Goal: Information Seeking & Learning: Find specific page/section

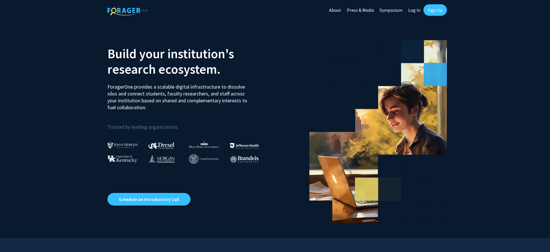
click at [417, 11] on link "Log In" at bounding box center [414, 10] width 18 height 20
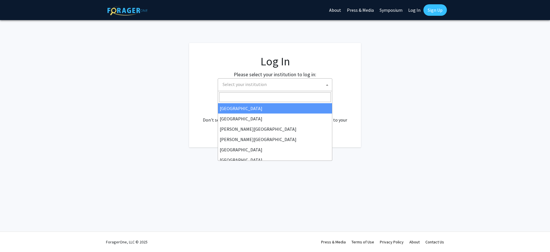
click at [314, 83] on span "Select your institution" at bounding box center [276, 84] width 112 height 12
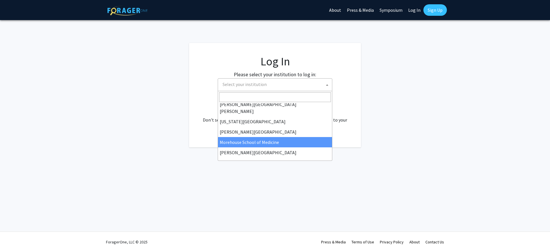
scroll to position [201, 0]
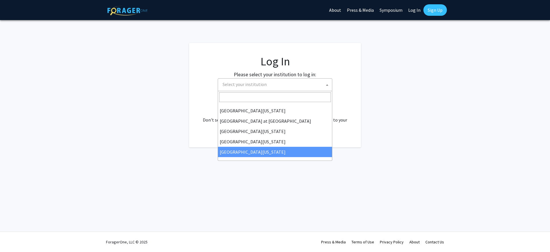
select select "33"
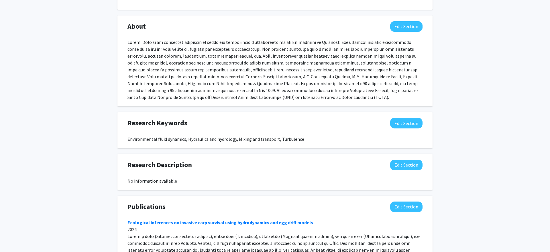
scroll to position [233, 0]
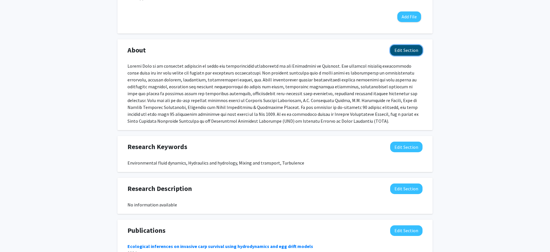
click at [404, 49] on button "Edit Section" at bounding box center [406, 50] width 32 height 11
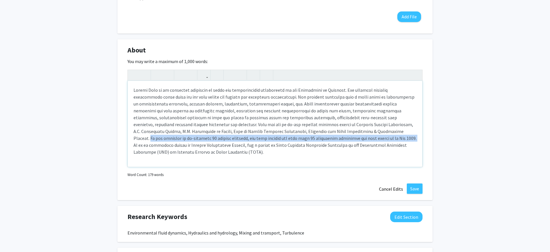
drag, startPoint x: 278, startPoint y: 132, endPoint x: 267, endPoint y: 138, distance: 12.3
click at [267, 138] on div "Note to users with screen readers: Please deactivate our accessibility plugin f…" at bounding box center [275, 124] width 295 height 86
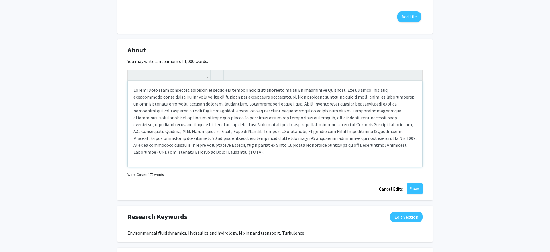
type textarea "[PERSON_NAME] is an associate professor in civil and environmental engineering …"
click at [397, 142] on div "Note to users with screen readers: Please deactivate our accessibility plugin f…" at bounding box center [275, 124] width 295 height 86
click at [417, 189] on button "Save" at bounding box center [415, 188] width 16 height 10
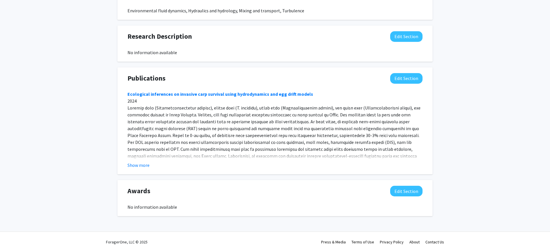
scroll to position [374, 0]
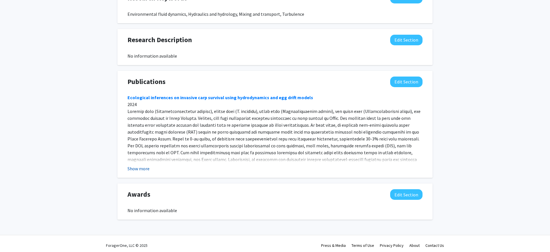
click at [146, 168] on button "Show more" at bounding box center [138, 168] width 22 height 7
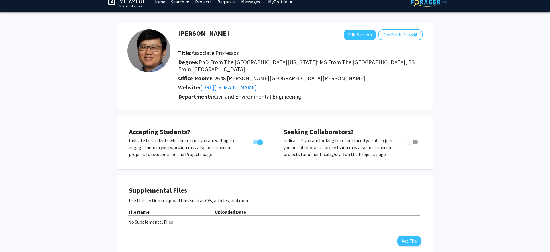
scroll to position [0, 0]
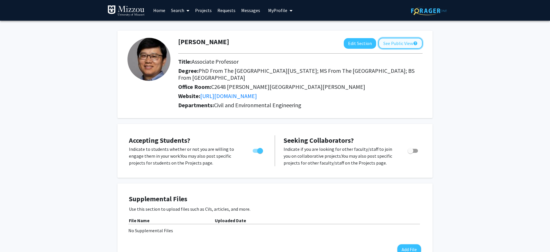
click at [409, 44] on button "See Public View help" at bounding box center [400, 43] width 44 height 11
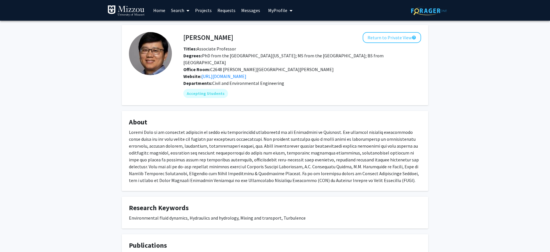
scroll to position [3, 0]
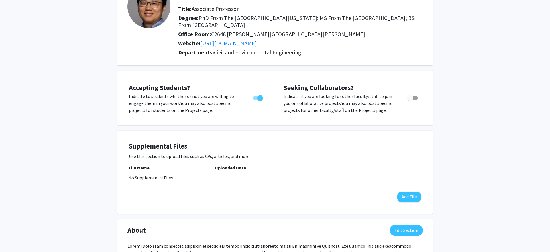
scroll to position [82, 0]
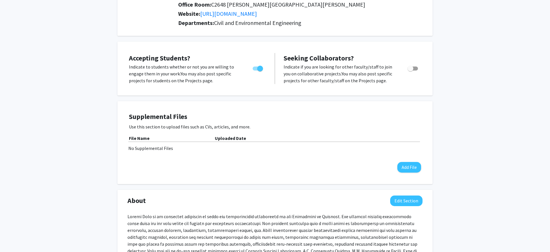
click at [414, 69] on span "Toggle" at bounding box center [413, 68] width 10 height 4
click at [411, 70] on input "Toggle" at bounding box center [410, 70] width 0 height 0
checkbox input "true"
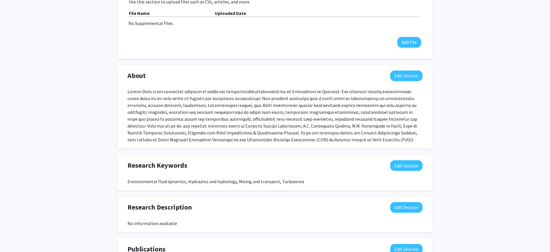
scroll to position [0, 0]
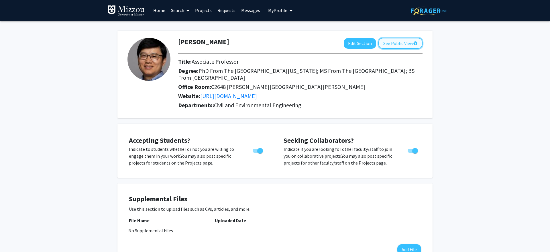
click at [403, 43] on button "See Public View help" at bounding box center [400, 43] width 44 height 11
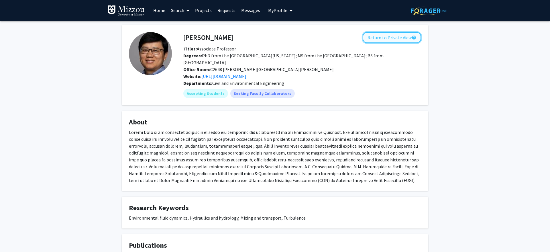
click at [401, 39] on button "Return to Private View help" at bounding box center [392, 37] width 58 height 11
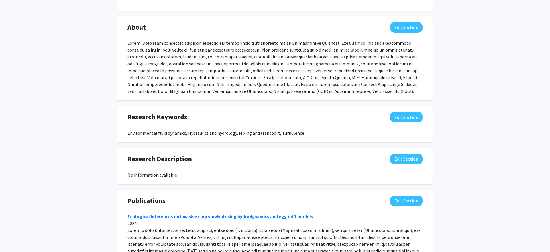
scroll to position [238, 0]
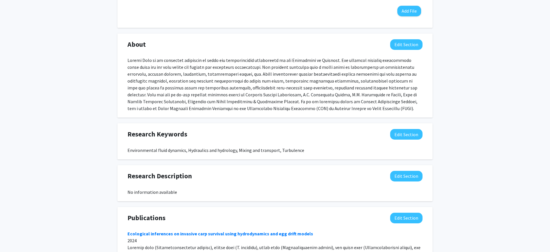
click at [492, 161] on div "[PERSON_NAME] Edit Section See Public View help Title: Associate Professor Degr…" at bounding box center [275, 78] width 550 height 592
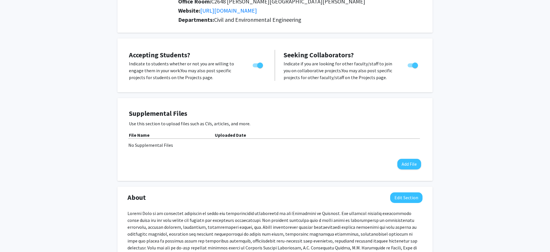
scroll to position [0, 0]
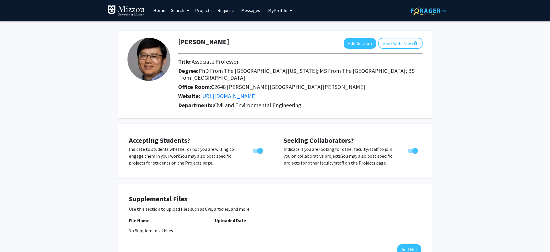
click at [203, 11] on link "Projects" at bounding box center [203, 10] width 22 height 20
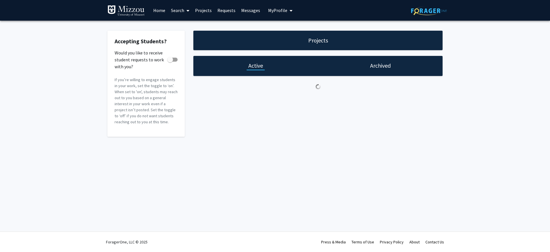
checkbox input "true"
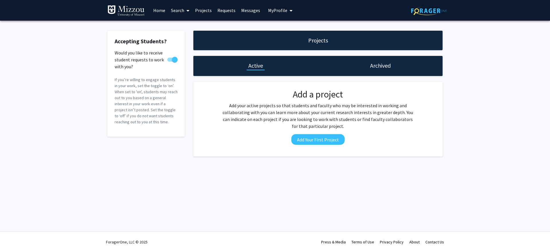
click at [282, 11] on span "My Profile" at bounding box center [277, 10] width 19 height 6
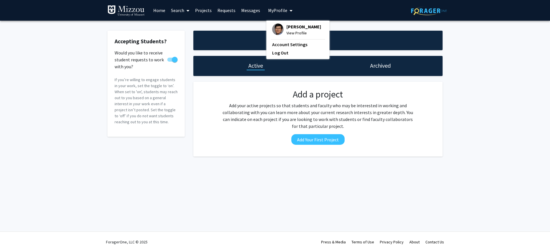
click at [158, 10] on link "Home" at bounding box center [159, 10] width 18 height 20
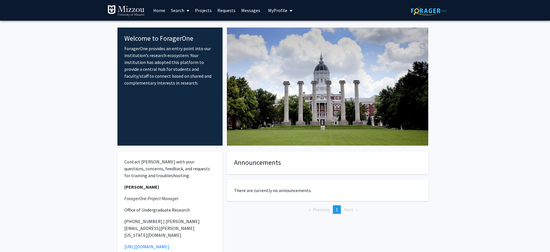
click at [174, 12] on link "Search" at bounding box center [180, 10] width 24 height 20
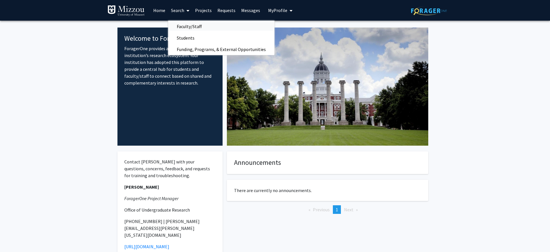
click at [191, 26] on span "Faculty/Staff" at bounding box center [189, 26] width 42 height 11
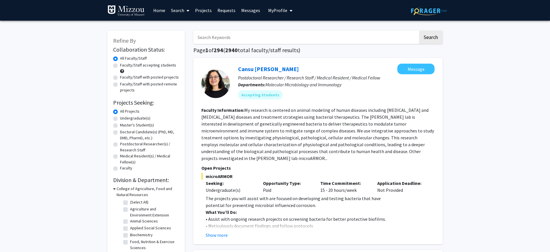
click at [219, 35] on input "Search Keywords" at bounding box center [305, 37] width 225 height 13
type input "civil"
click at [419, 31] on button "Search" at bounding box center [430, 37] width 23 height 13
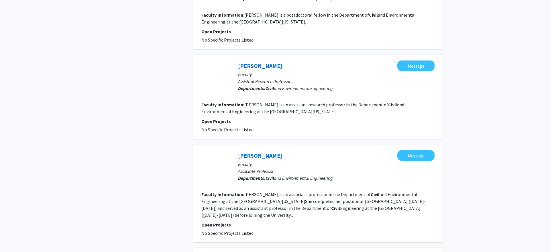
scroll to position [846, 0]
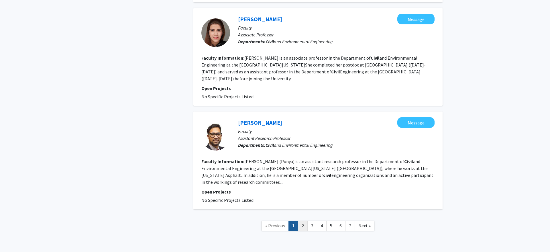
click at [303, 221] on link "2" at bounding box center [303, 226] width 10 height 10
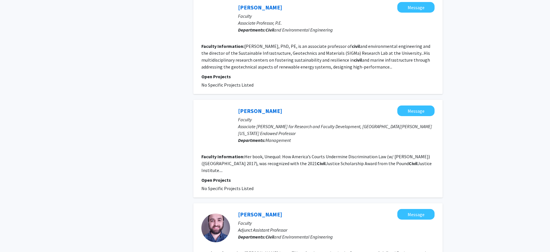
scroll to position [835, 0]
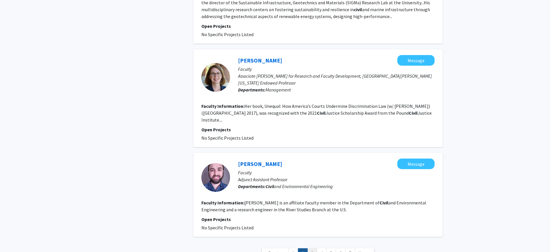
click at [314, 248] on link "3" at bounding box center [312, 253] width 10 height 10
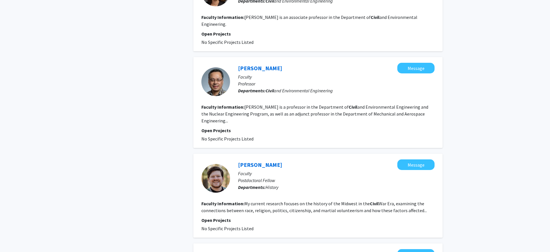
scroll to position [783, 0]
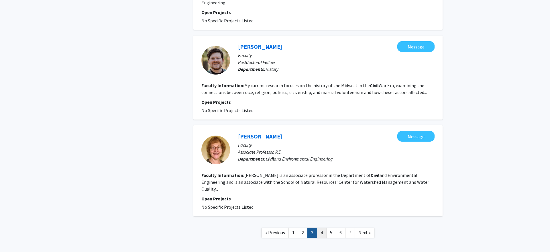
click at [320, 227] on link "4" at bounding box center [322, 232] width 10 height 10
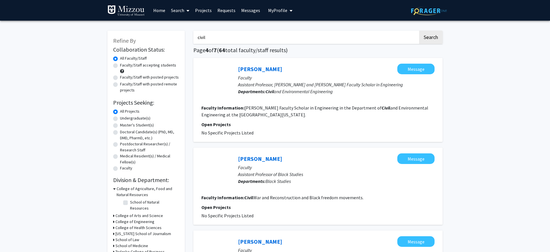
scroll to position [3, 0]
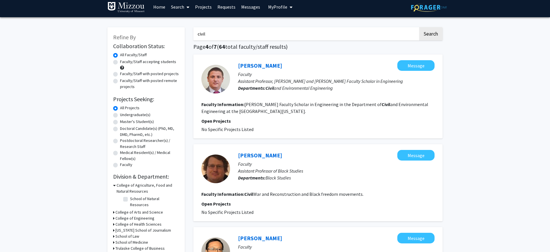
click at [126, 113] on label "Undergraduate(s)" at bounding box center [135, 115] width 30 height 6
click at [124, 113] on input "Undergraduate(s)" at bounding box center [122, 114] width 4 height 4
radio input "true"
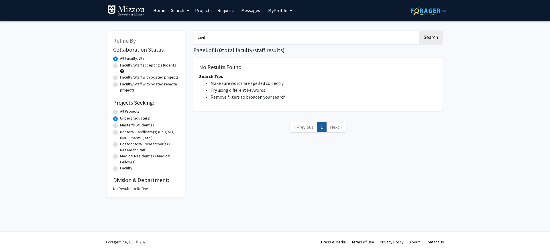
click at [163, 78] on label "Faculty/Staff with posted projects" at bounding box center [149, 77] width 59 height 6
click at [124, 78] on input "Faculty/Staff with posted projects" at bounding box center [122, 76] width 4 height 4
radio input "true"
click at [163, 83] on label "Faculty/Staff with posted remote projects" at bounding box center [149, 87] width 59 height 12
click at [124, 83] on input "Faculty/Staff with posted remote projects" at bounding box center [122, 83] width 4 height 4
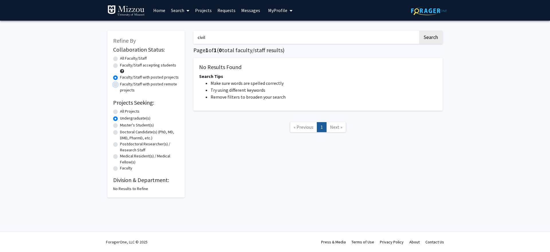
radio input "true"
click at [162, 67] on label "Faculty/Staff accepting students" at bounding box center [148, 65] width 56 height 6
click at [124, 66] on input "Faculty/Staff accepting students" at bounding box center [122, 64] width 4 height 4
radio input "true"
